Goal: Information Seeking & Learning: Learn about a topic

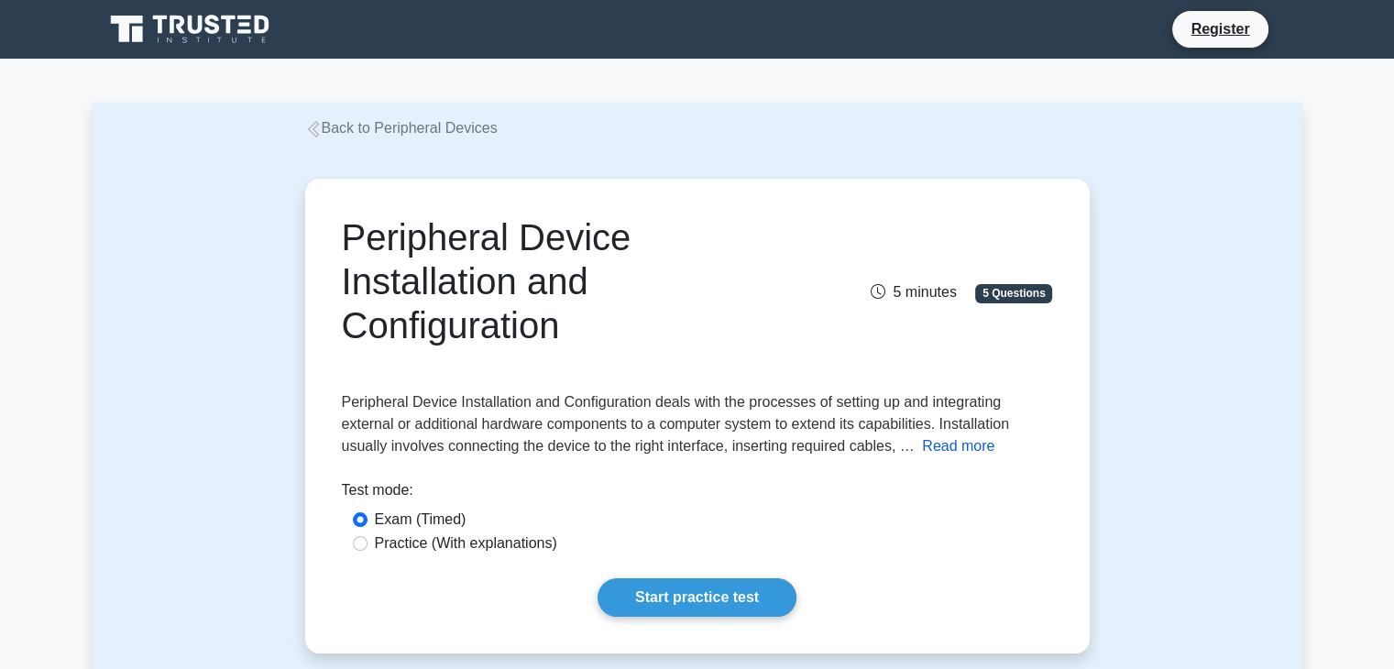
click at [950, 446] on button "Read more" at bounding box center [958, 446] width 72 height 22
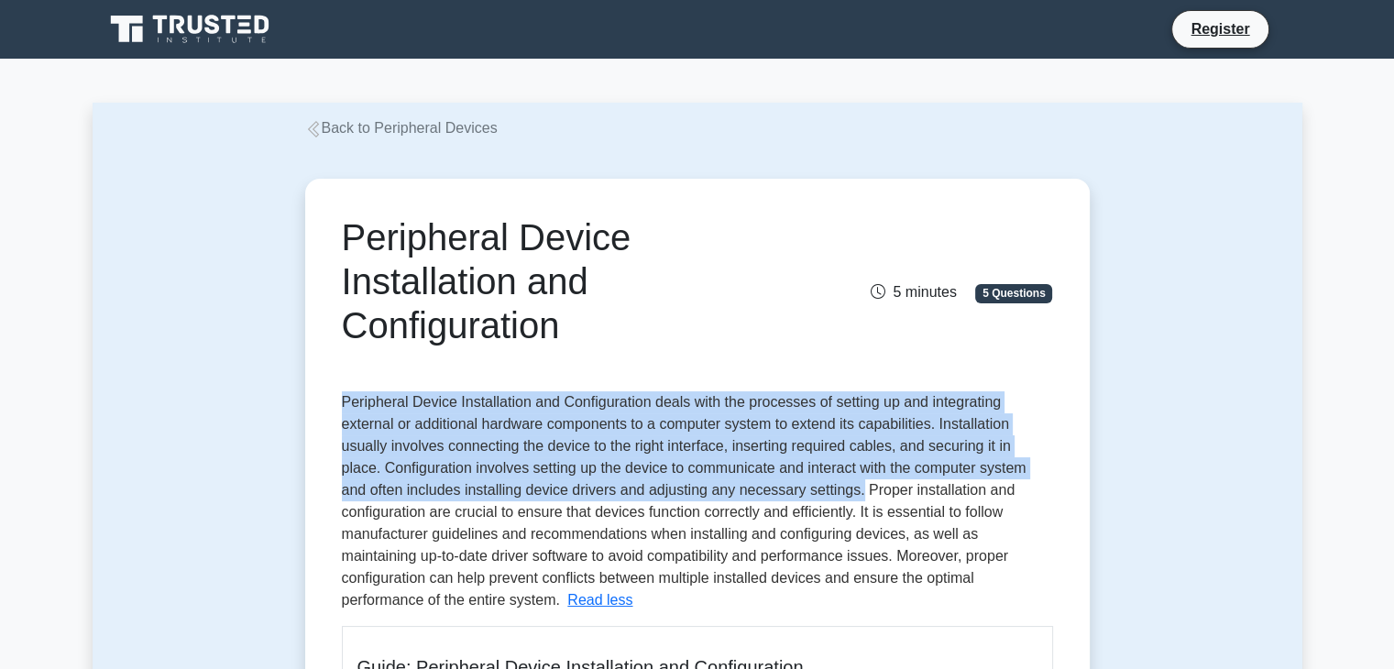
drag, startPoint x: 341, startPoint y: 401, endPoint x: 829, endPoint y: 495, distance: 496.7
click at [829, 495] on span "Peripheral Device Installation and Configuration deals with the processes of se…" at bounding box center [684, 501] width 685 height 214
copy span "Peripheral Device Installation and Configuration deals with the processes of se…"
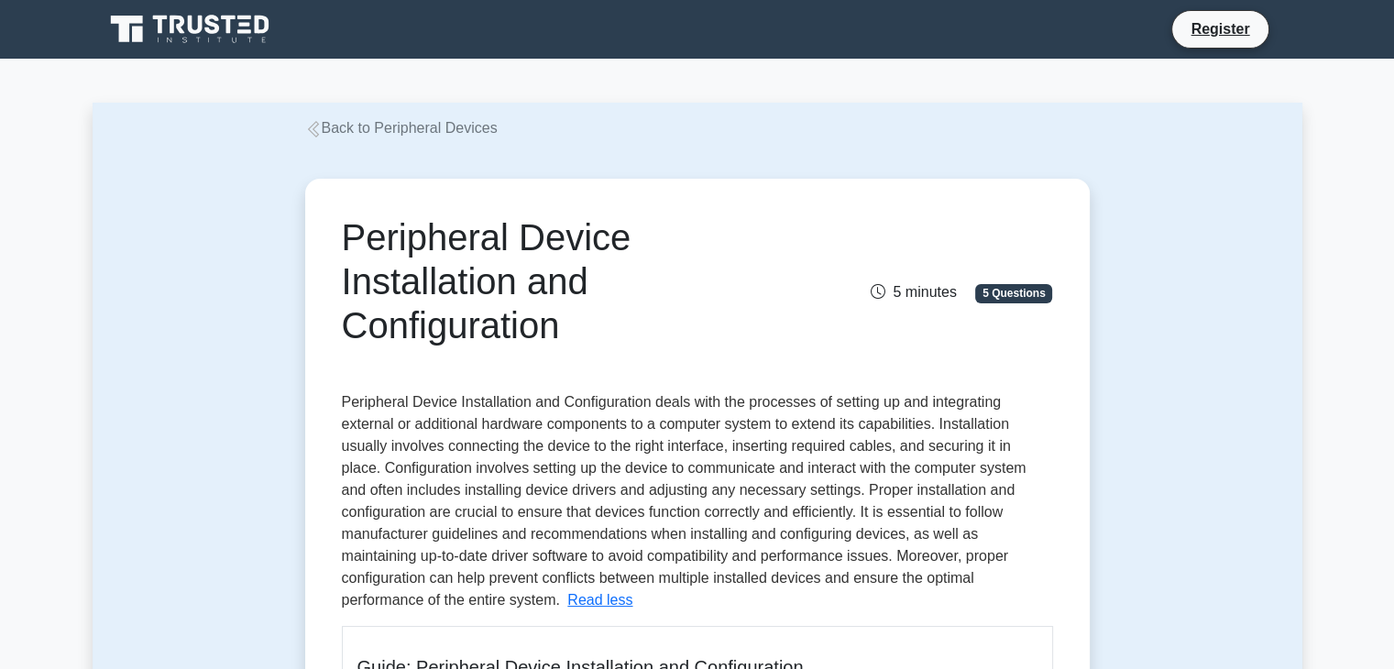
click at [747, 290] on h1 "Peripheral Device Installation and Configuration" at bounding box center [575, 281] width 467 height 132
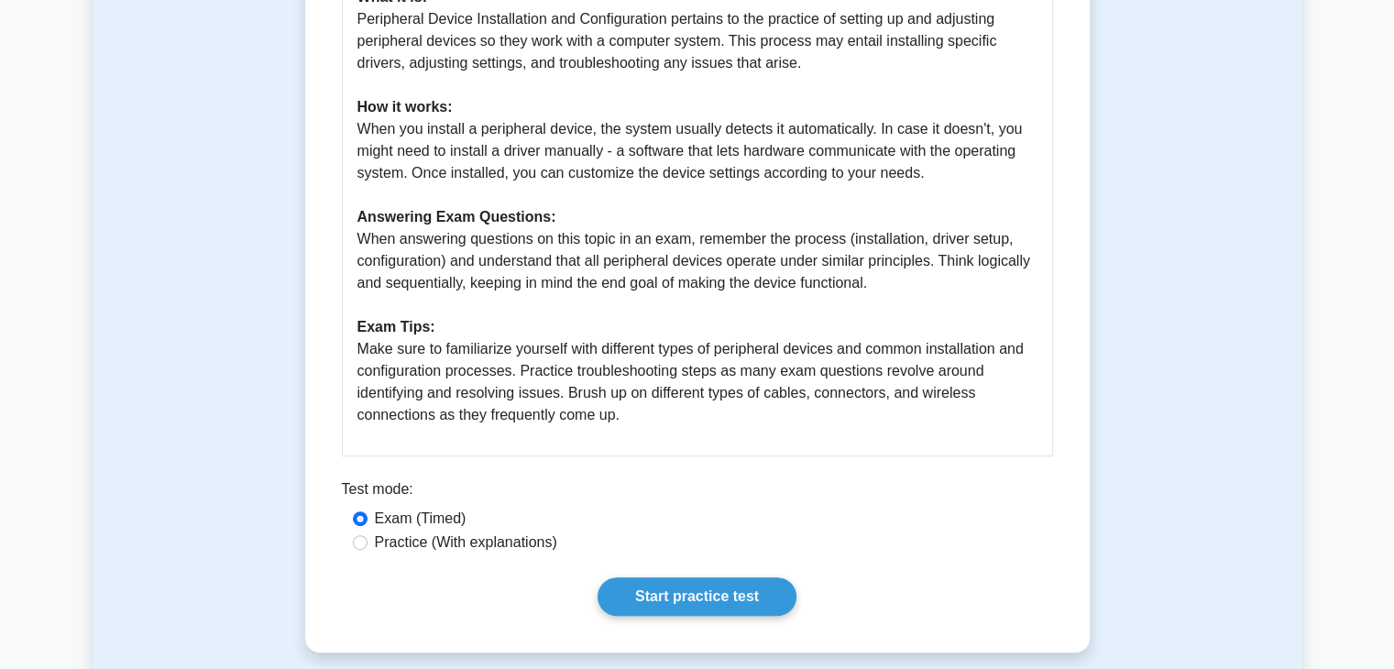
scroll to position [807, 0]
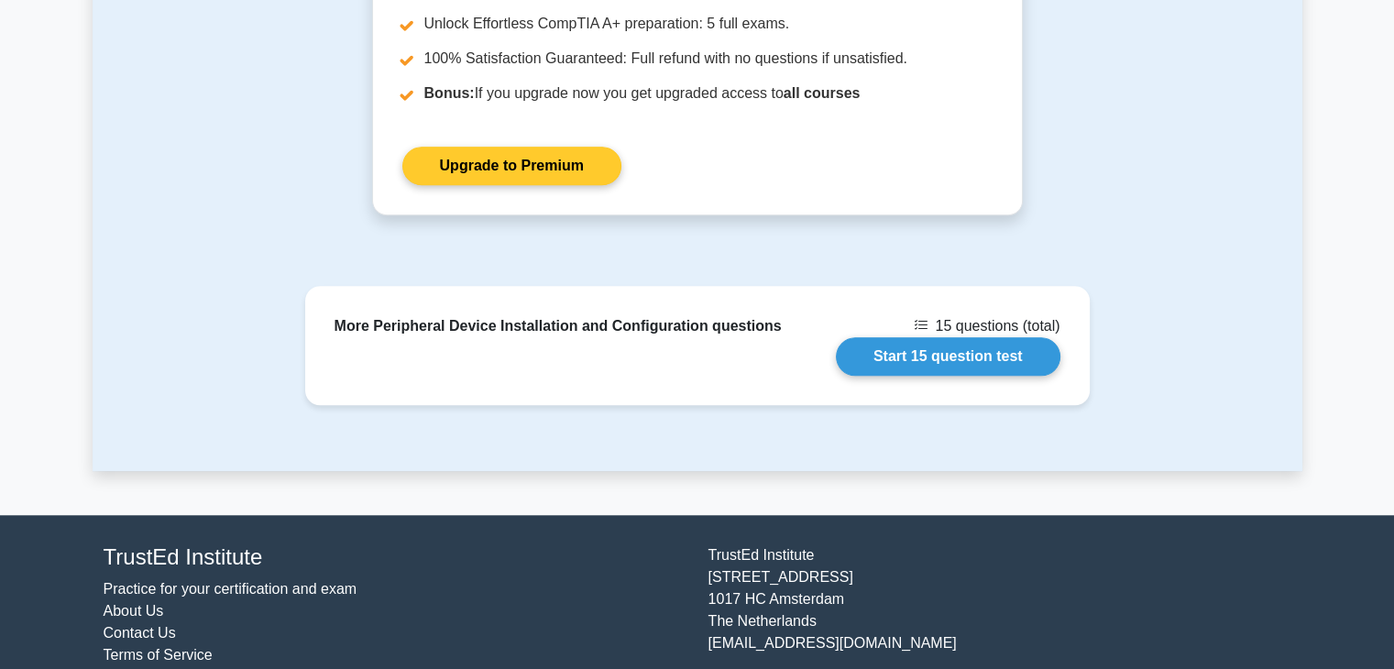
scroll to position [1621, 0]
